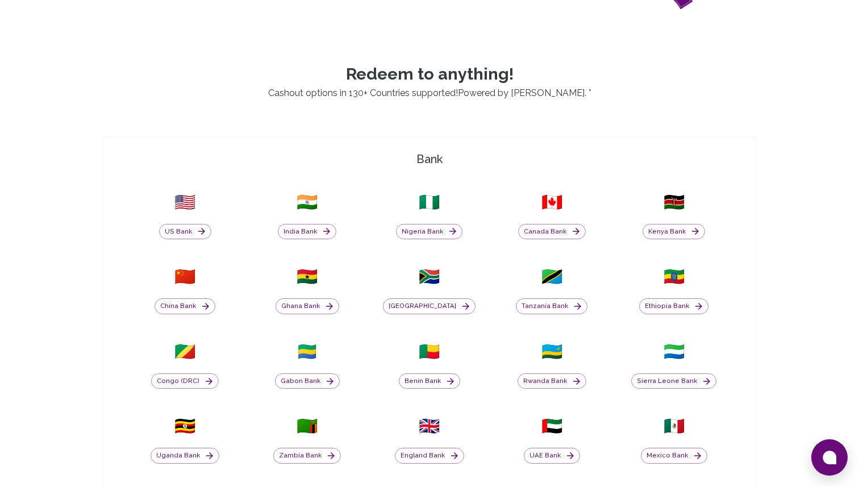
scroll to position [333, 0]
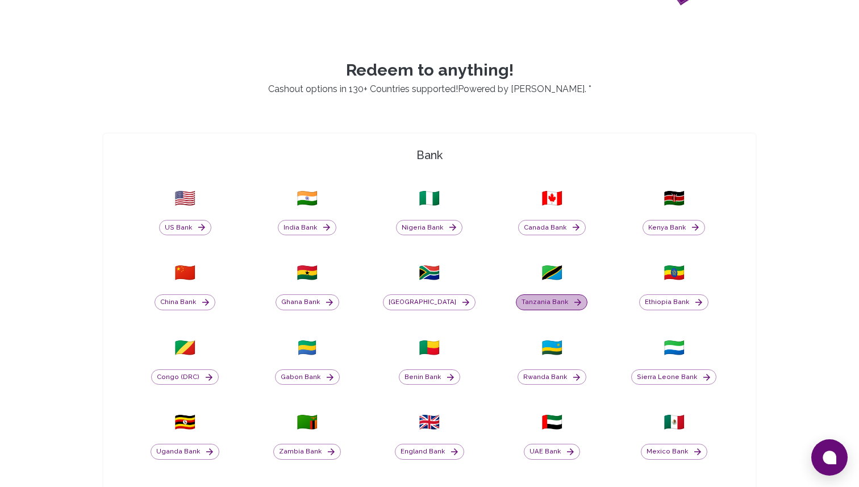
click at [553, 295] on button "Tanzania Bank" at bounding box center [552, 302] width 72 height 16
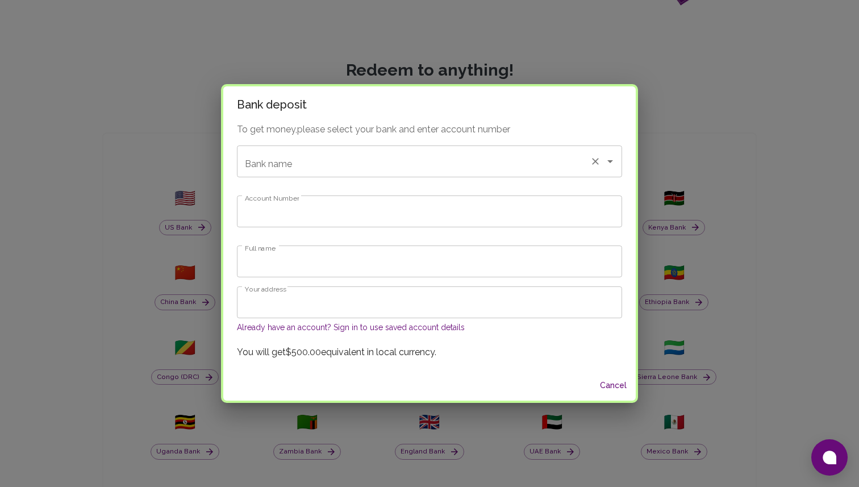
click at [345, 167] on input "Bank name" at bounding box center [413, 161] width 343 height 22
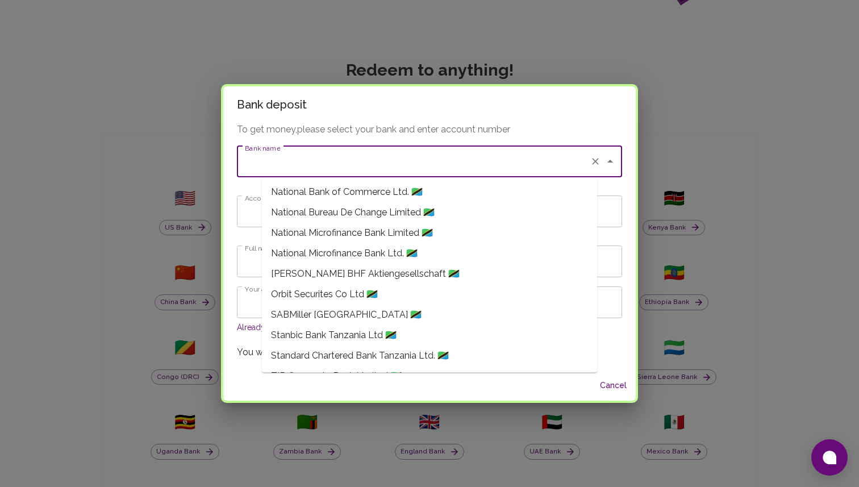
scroll to position [1388, 0]
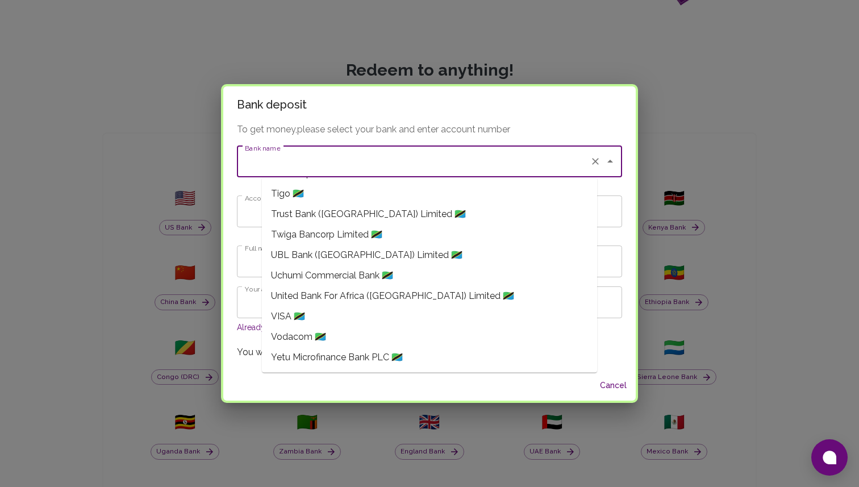
click at [297, 340] on span "Vodacom 🇹🇿" at bounding box center [298, 337] width 55 height 14
type input "Vodacom"
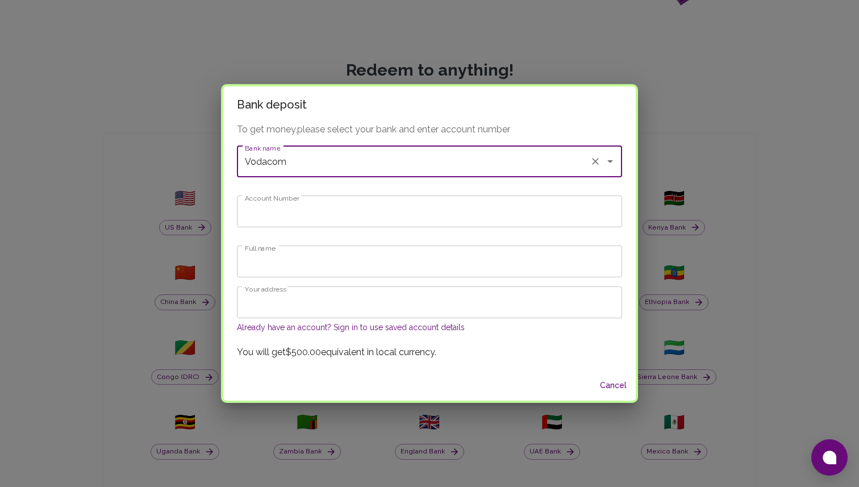
click at [310, 214] on input "Account Number" at bounding box center [429, 211] width 385 height 32
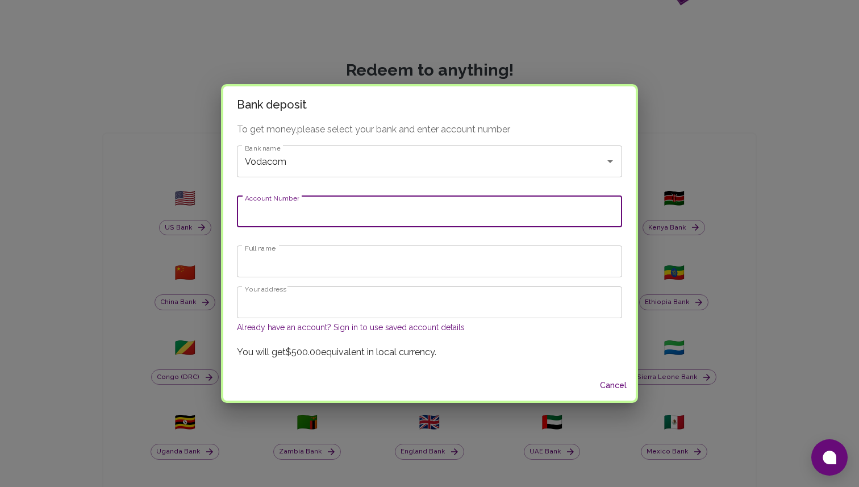
type input "0744339457"
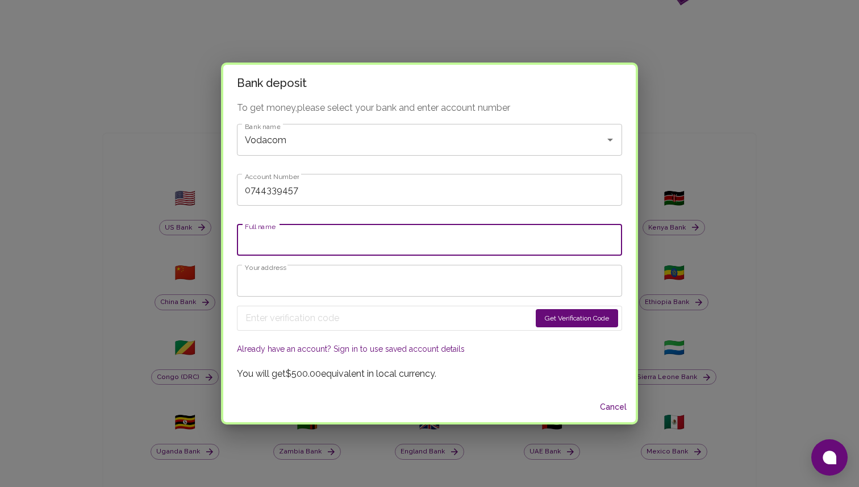
click at [313, 244] on input "Full name" at bounding box center [429, 240] width 385 height 32
type input "g"
type input "Goldiana Muhangakyalo"
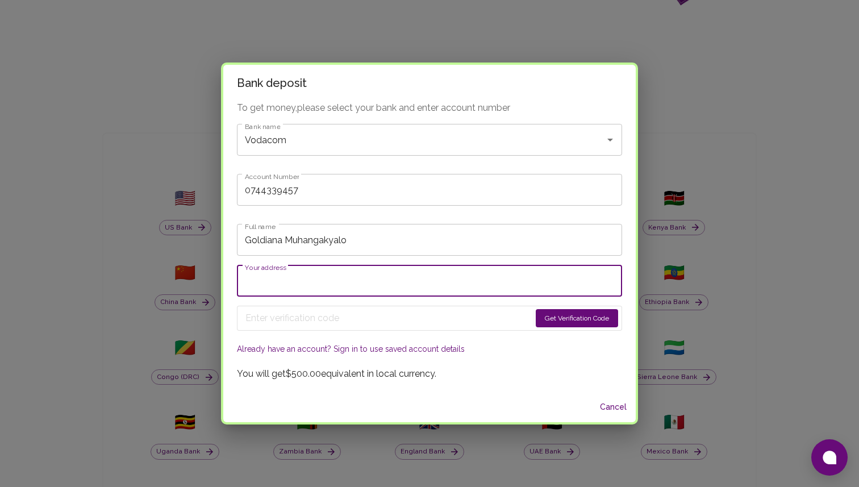
click at [342, 281] on input "Your address" at bounding box center [429, 281] width 385 height 32
type input "[GEOGRAPHIC_DATA], [GEOGRAPHIC_DATA]"
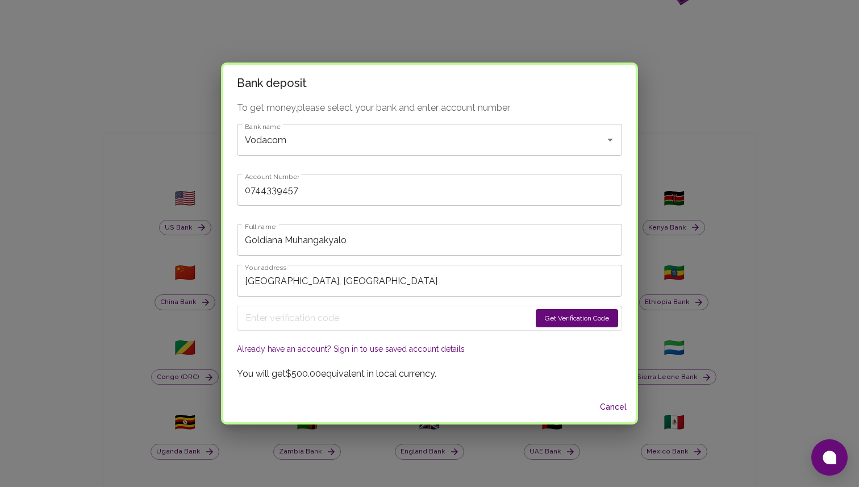
click at [535, 319] on button "Get Verification Code" at bounding box center [576, 318] width 82 height 18
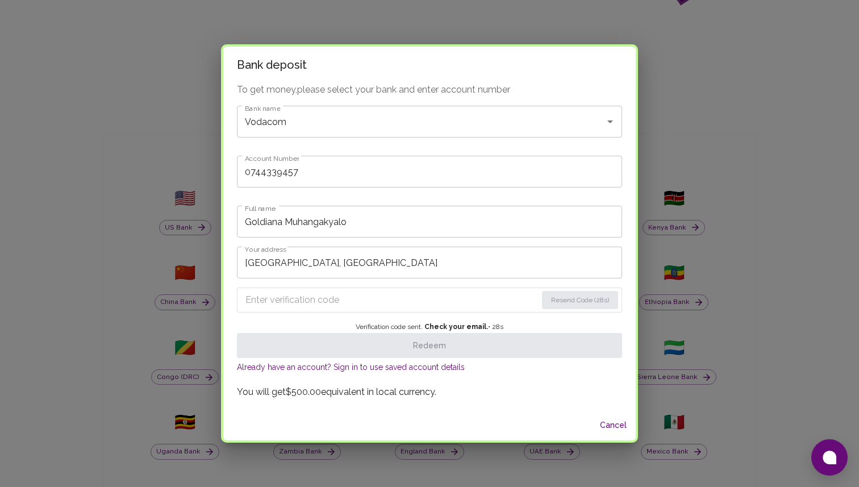
click at [323, 297] on input "Enter verification code" at bounding box center [390, 300] width 291 height 18
paste input "2705"
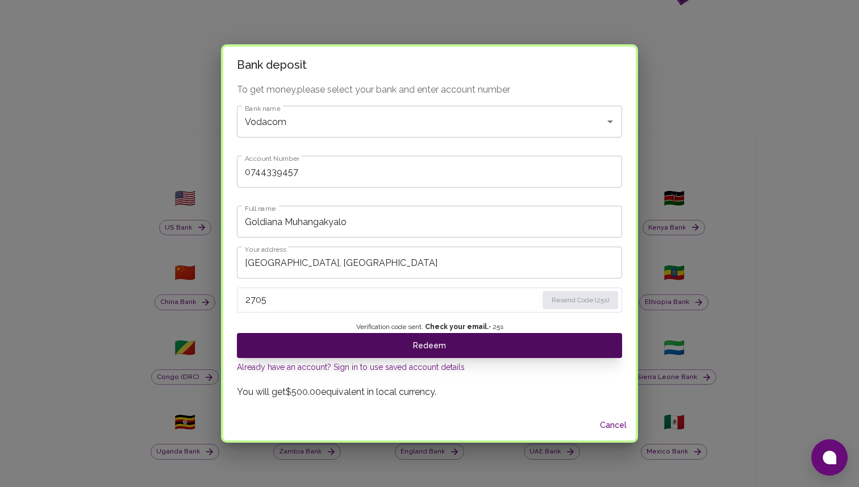
type input "2705"
click at [529, 346] on button "Redeem" at bounding box center [429, 345] width 385 height 25
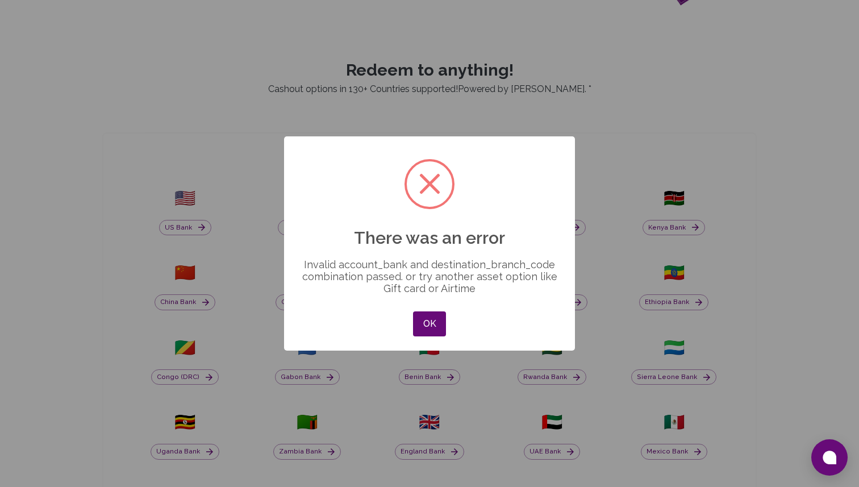
click at [417, 486] on div "× There was an error Invalid account_bank and destination_branch_code combinati…" at bounding box center [429, 243] width 859 height 487
click at [433, 319] on button "OK" at bounding box center [429, 323] width 33 height 25
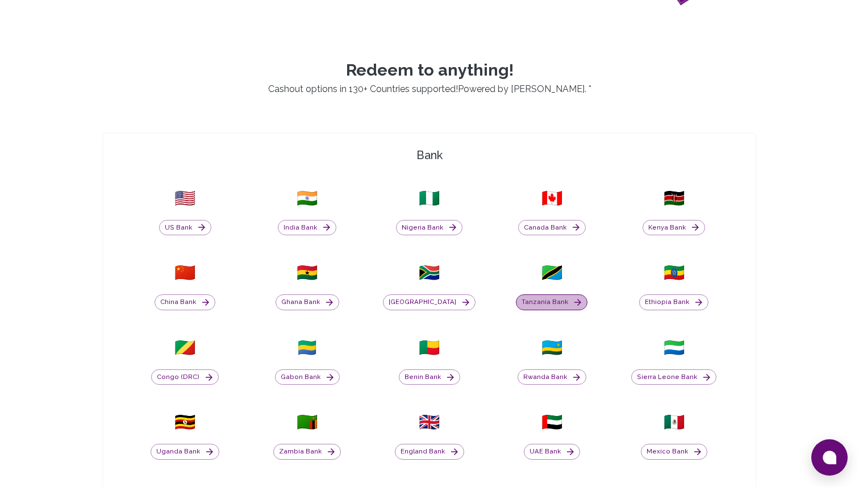
click at [553, 302] on button "Tanzania Bank" at bounding box center [552, 302] width 72 height 16
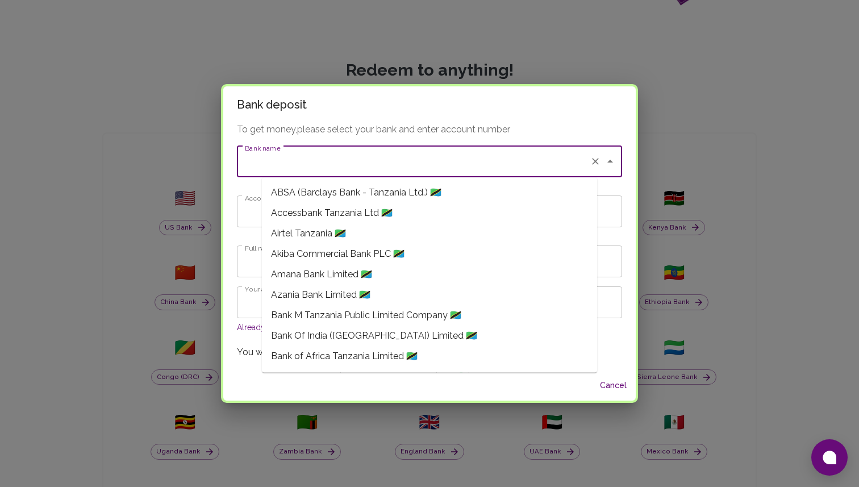
click at [329, 162] on input "Bank name" at bounding box center [413, 161] width 343 height 22
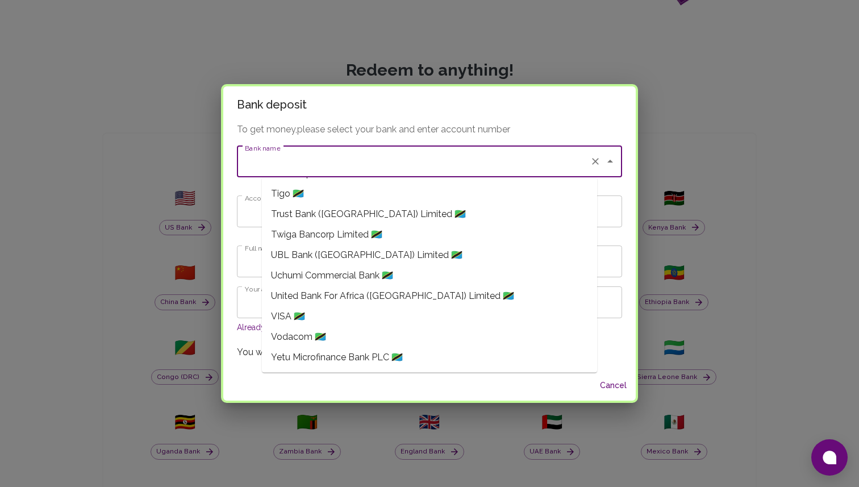
click at [348, 341] on li "Vodacom 🇹🇿" at bounding box center [429, 337] width 335 height 20
type input "Vodacom"
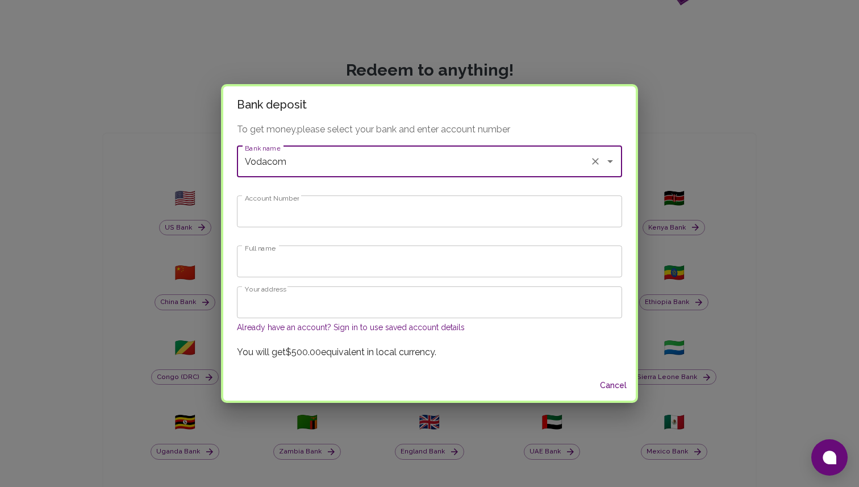
click at [333, 209] on input "Account Number" at bounding box center [429, 211] width 385 height 32
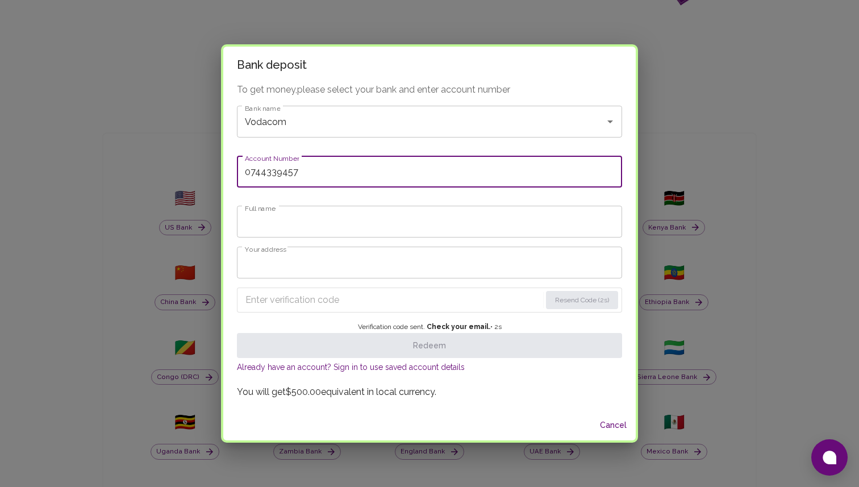
click at [275, 173] on input "0744339457" at bounding box center [429, 172] width 385 height 32
type input "255744339457"
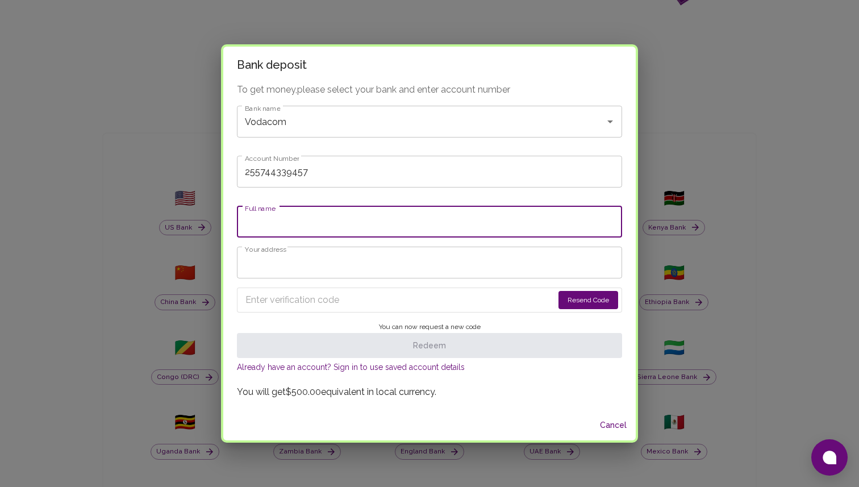
click at [306, 234] on input "Full name" at bounding box center [429, 222] width 385 height 32
type input "g"
type input "Goldiana Muhangakyalo"
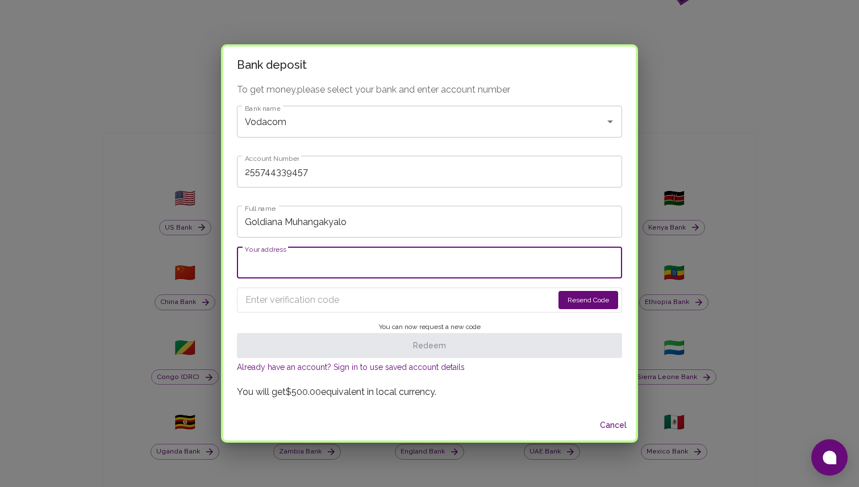
click at [325, 266] on input "Your address" at bounding box center [429, 262] width 385 height 32
type input "[GEOGRAPHIC_DATA], [GEOGRAPHIC_DATA]"
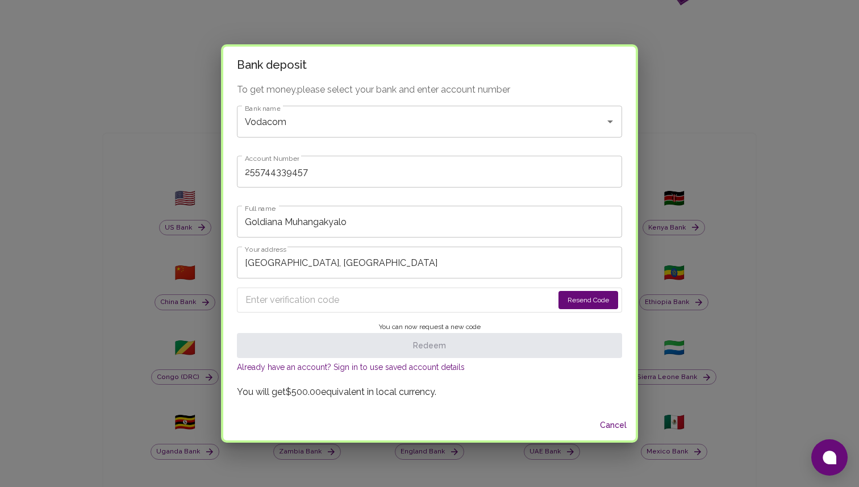
click at [325, 303] on input "Enter verification code" at bounding box center [399, 300] width 308 height 18
click at [342, 301] on input "Enter verification code" at bounding box center [399, 300] width 308 height 18
click at [575, 296] on button "Resend Code" at bounding box center [588, 300] width 60 height 18
click at [314, 298] on input "Enter verification code" at bounding box center [391, 300] width 292 height 18
paste input "9652"
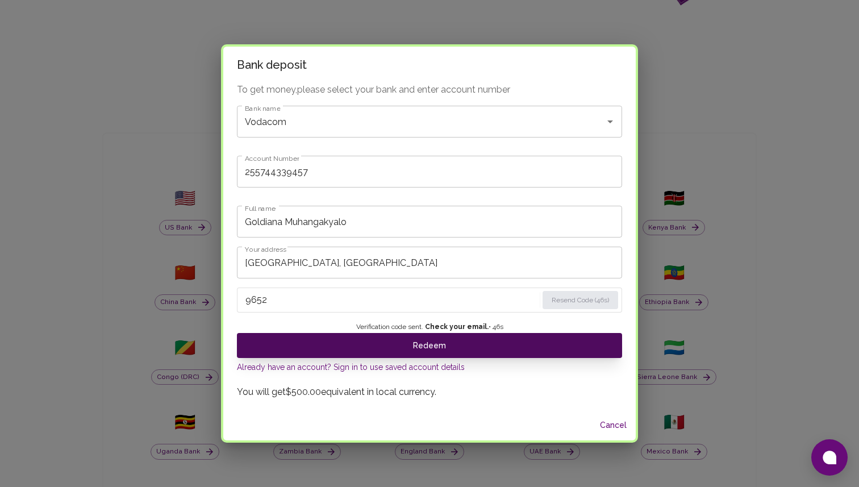
type input "9652"
click at [398, 346] on button "Redeem" at bounding box center [429, 345] width 385 height 25
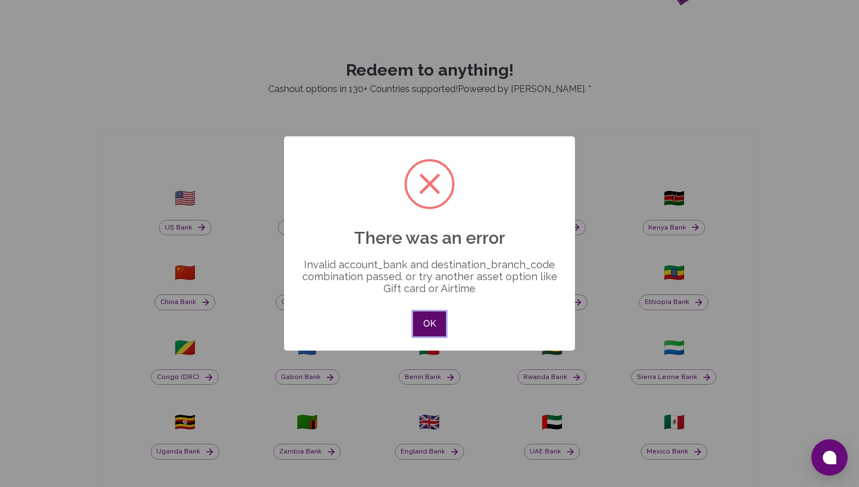
click at [433, 323] on button "OK" at bounding box center [429, 323] width 33 height 25
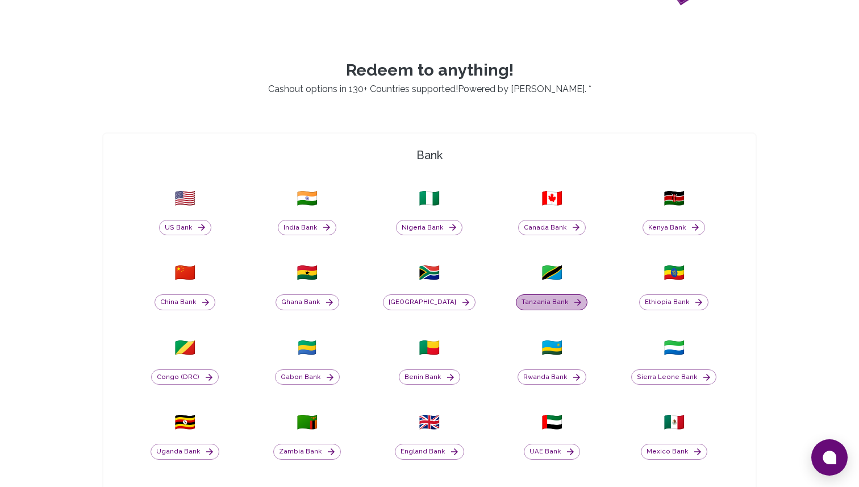
click at [557, 303] on button "Tanzania Bank" at bounding box center [552, 302] width 72 height 16
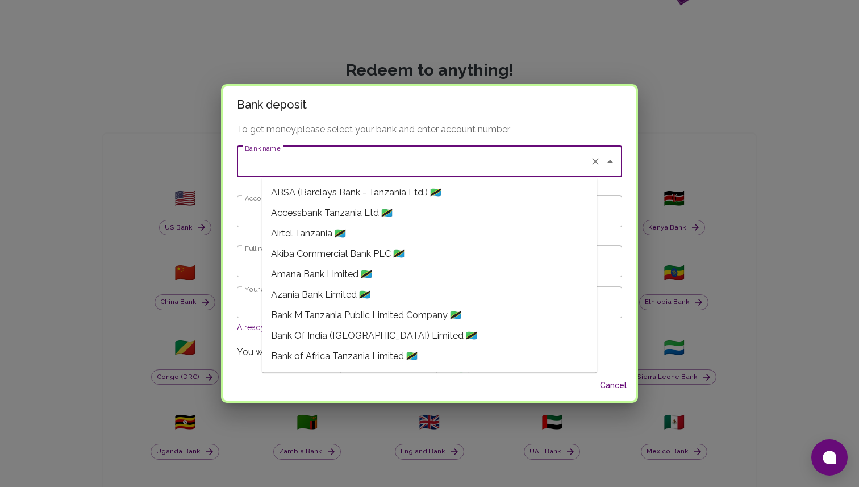
click at [400, 158] on input "Bank name" at bounding box center [413, 161] width 343 height 22
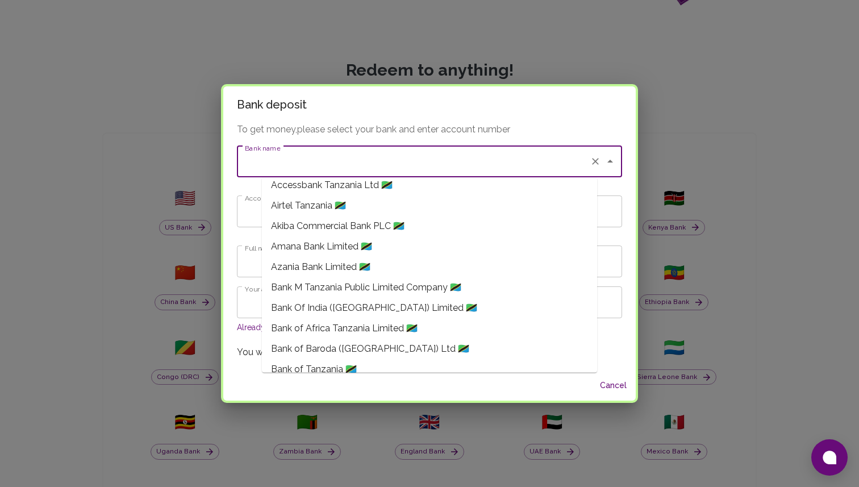
scroll to position [0, 0]
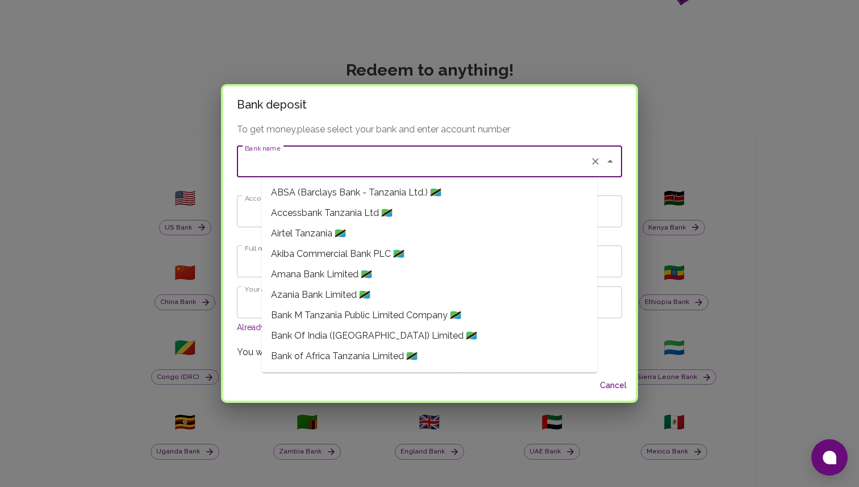
click at [333, 193] on span "ABSA (Barclays Bank - Tanzania Ltd.) 🇹🇿" at bounding box center [356, 193] width 170 height 14
type input "ABSA (Barclays Bank - Tanzania Ltd.)"
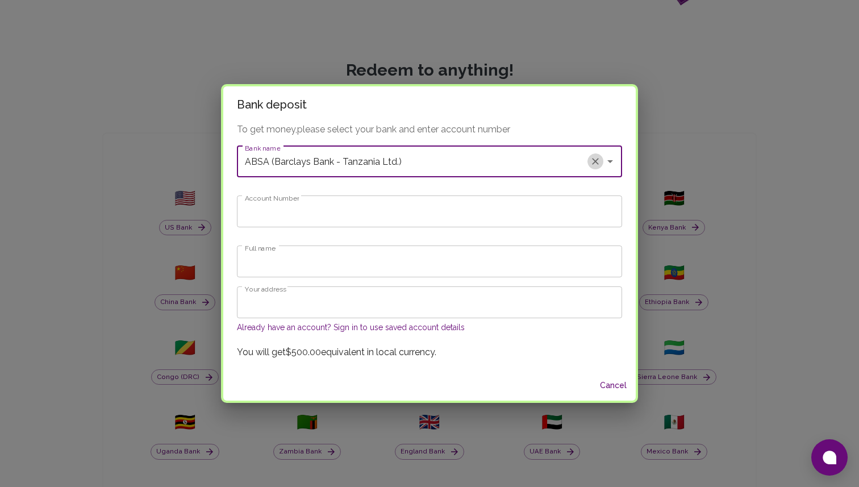
click at [589, 158] on icon "Clear" at bounding box center [594, 161] width 11 height 11
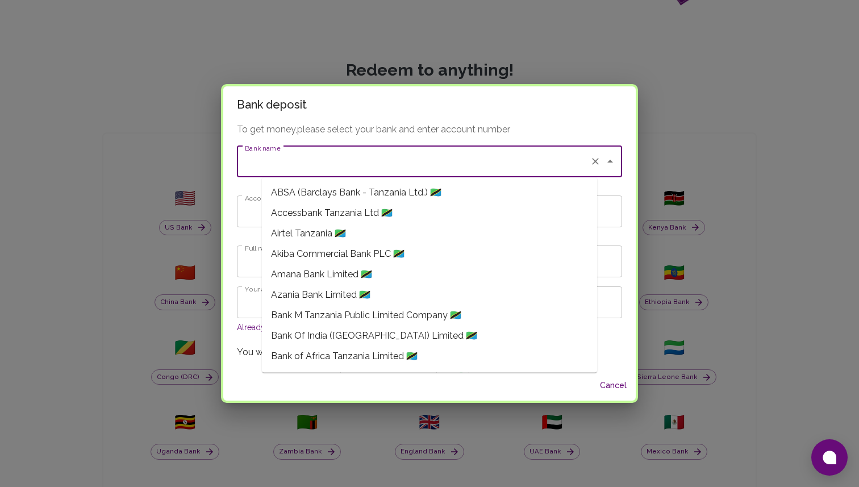
click at [463, 160] on input "Bank name" at bounding box center [413, 161] width 343 height 22
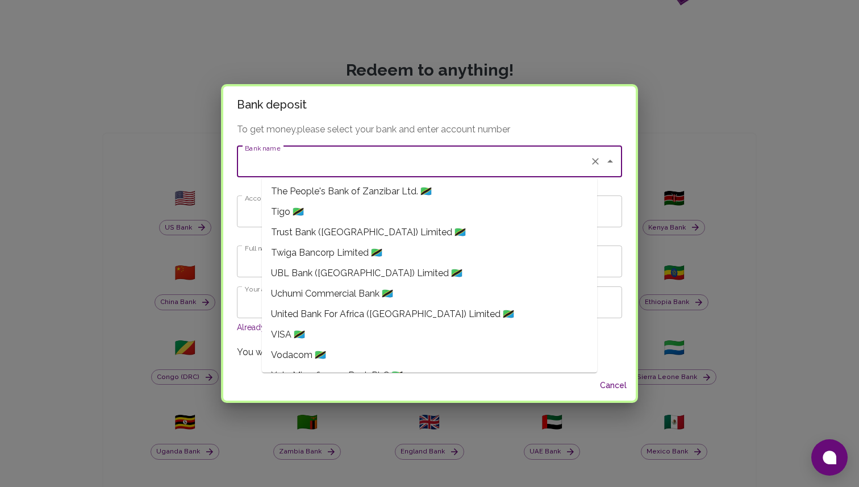
scroll to position [1388, 0]
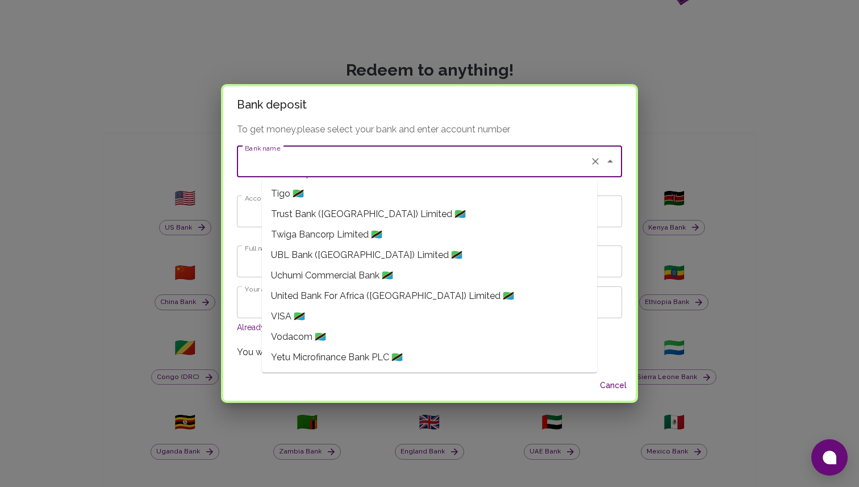
click at [589, 161] on icon "Clear" at bounding box center [594, 161] width 11 height 11
click at [604, 49] on div "Bank deposit To get money, please select your bank and enter account number Ban…" at bounding box center [429, 243] width 859 height 487
